Goal: Transaction & Acquisition: Subscribe to service/newsletter

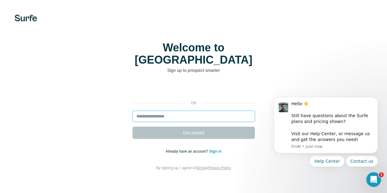
click at [132, 111] on input "email" at bounding box center [193, 116] width 122 height 11
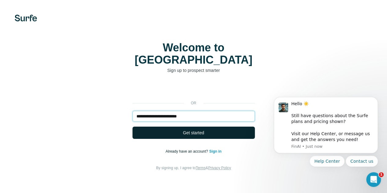
type input "**********"
click at [132, 127] on button "Get started" at bounding box center [193, 133] width 122 height 12
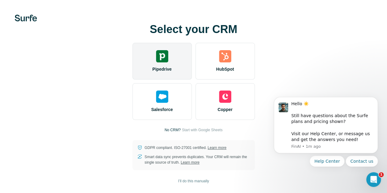
click at [156, 61] on img at bounding box center [162, 56] width 12 height 12
